Goal: Information Seeking & Learning: Learn about a topic

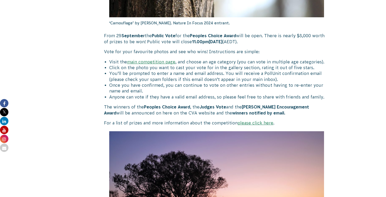
scroll to position [330, 0]
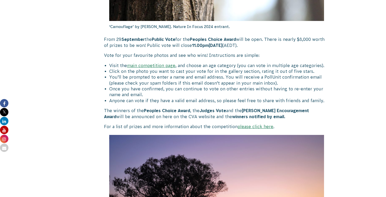
click at [251, 126] on link "please click here" at bounding box center [256, 126] width 36 height 5
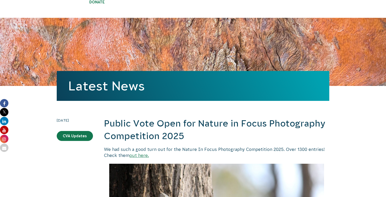
scroll to position [49, 0]
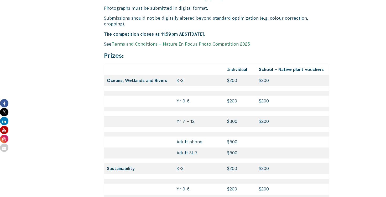
scroll to position [2256, 0]
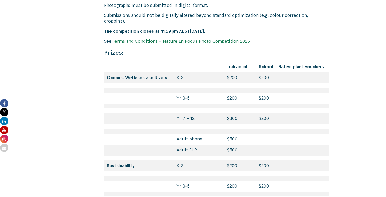
click at [232, 39] on link "Terms and Conditions – Nature In Focus Photo Competition 2025" at bounding box center [181, 41] width 138 height 5
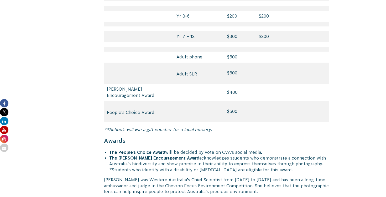
scroll to position [2518, 0]
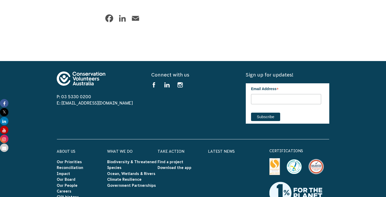
scroll to position [624, 0]
